Goal: Task Accomplishment & Management: Use online tool/utility

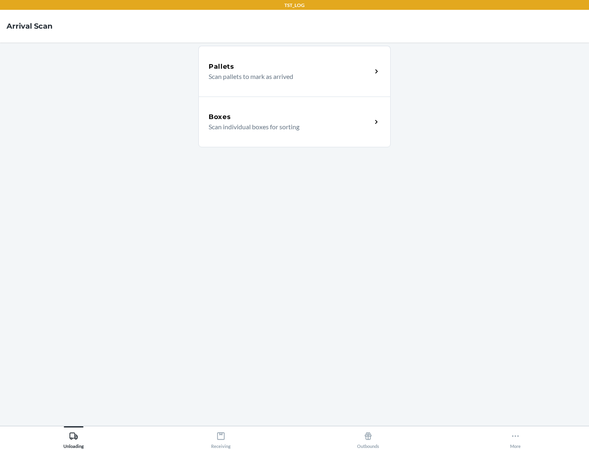
click at [290, 117] on div "Boxes" at bounding box center [290, 117] width 163 height 10
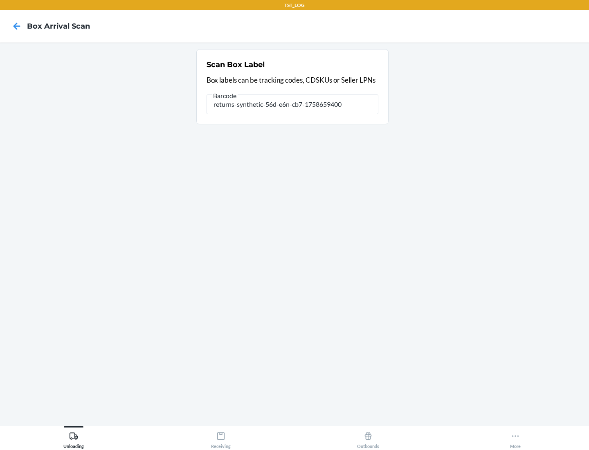
type input "returns-synthetic-56d-e6n-cb7-1758659400"
